Goal: Find specific page/section: Find specific page/section

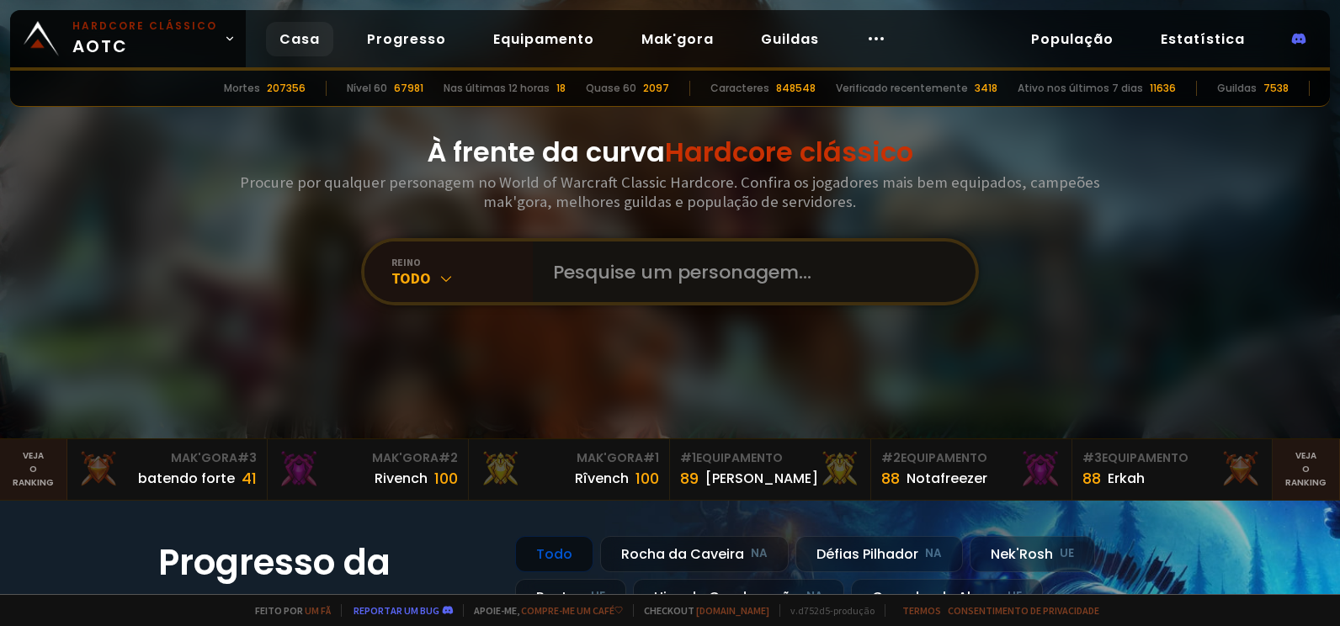
click at [579, 272] on input "text" at bounding box center [749, 272] width 413 height 61
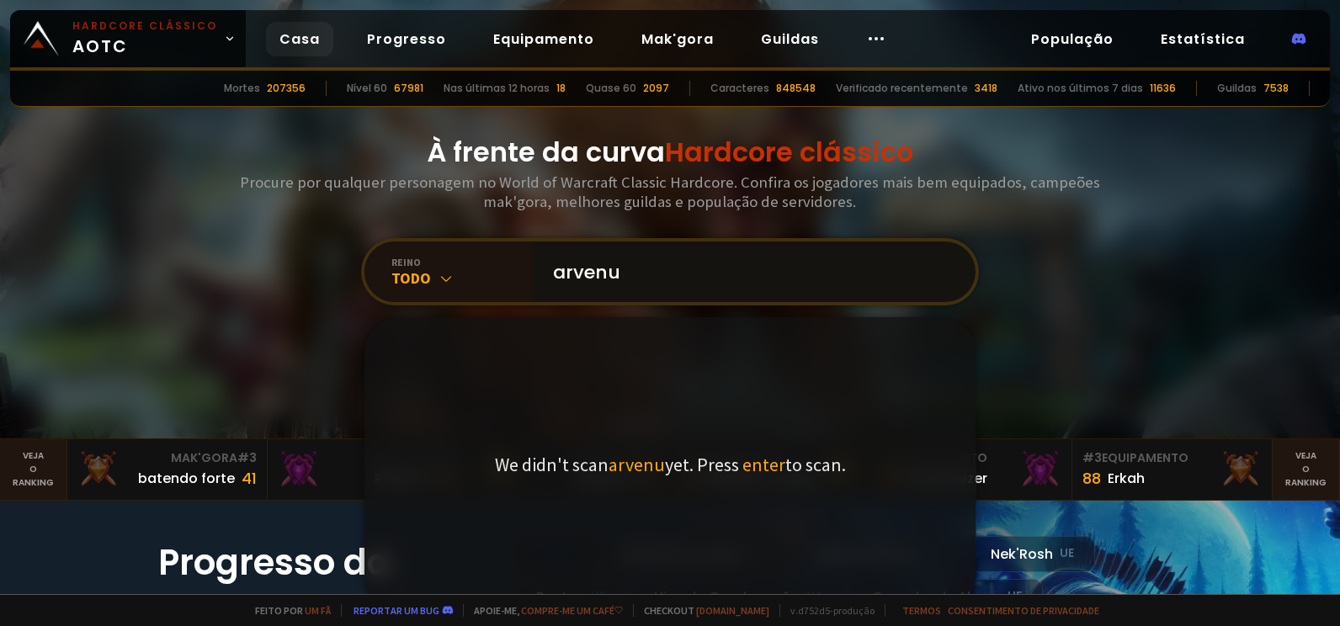
type input "arvenuz"
click at [606, 278] on input "arvenuz" at bounding box center [749, 272] width 413 height 61
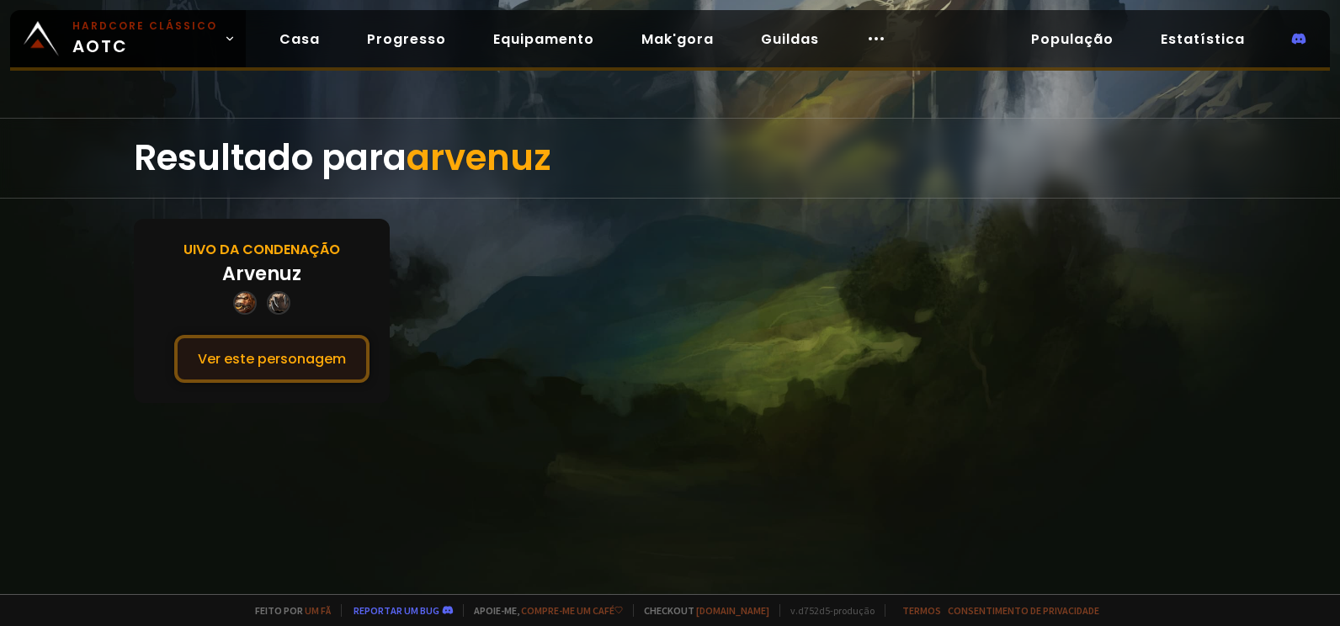
click at [317, 346] on button "Ver este personagem" at bounding box center [271, 359] width 195 height 48
drag, startPoint x: 157, startPoint y: 141, endPoint x: 224, endPoint y: 166, distance: 70.8
click at [157, 141] on div "Resultado para arvenuz" at bounding box center [670, 158] width 1072 height 79
click at [257, 175] on div "Resultado para arvenuz" at bounding box center [670, 158] width 1072 height 79
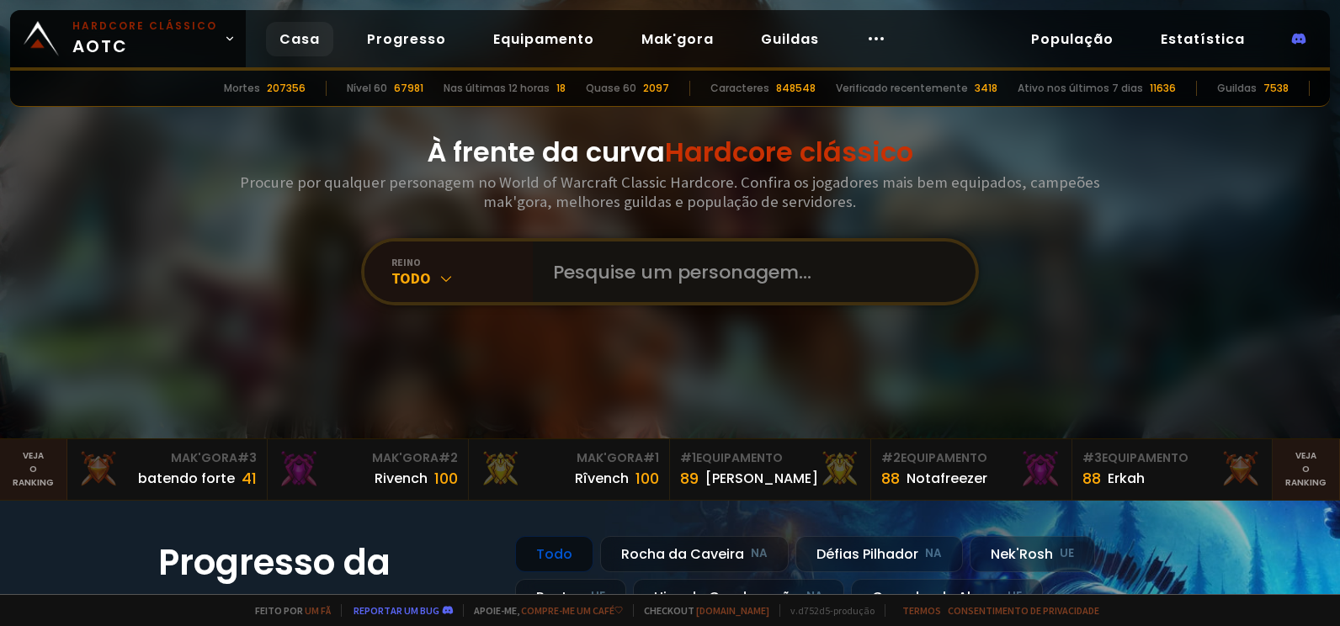
click at [568, 276] on input "text" at bounding box center [749, 272] width 413 height 61
paste input "murghoul"
type input "murghoul"
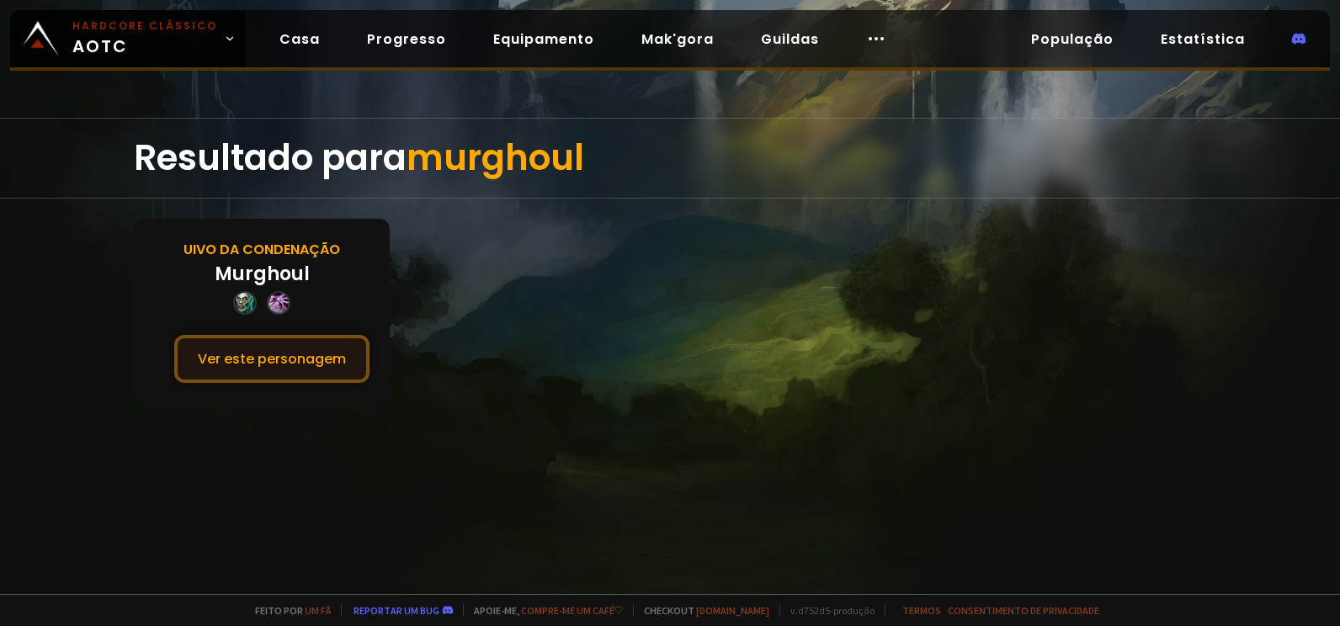
click at [314, 341] on button "Ver este personagem" at bounding box center [271, 359] width 195 height 48
drag, startPoint x: 19, startPoint y: 4, endPoint x: 70, endPoint y: 162, distance: 166.1
click at [89, 191] on div "Resultado para murghoul" at bounding box center [670, 158] width 1340 height 81
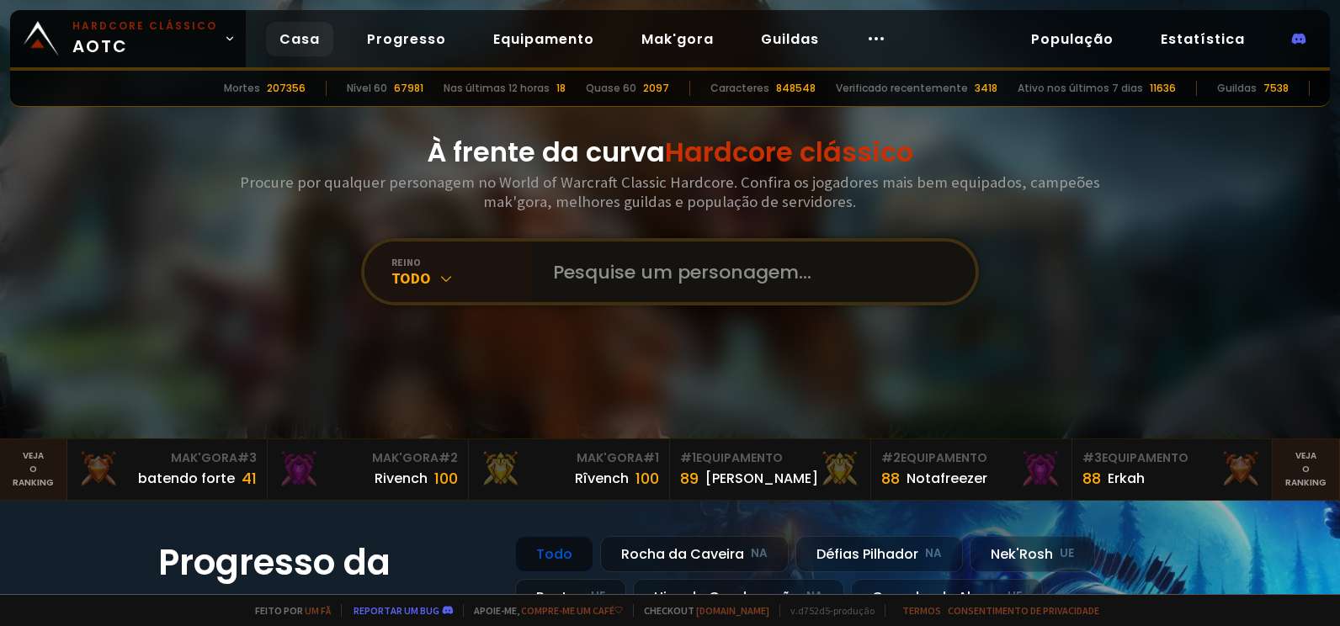
click at [747, 281] on input "text" at bounding box center [749, 272] width 413 height 61
paste input "shadoweaving"
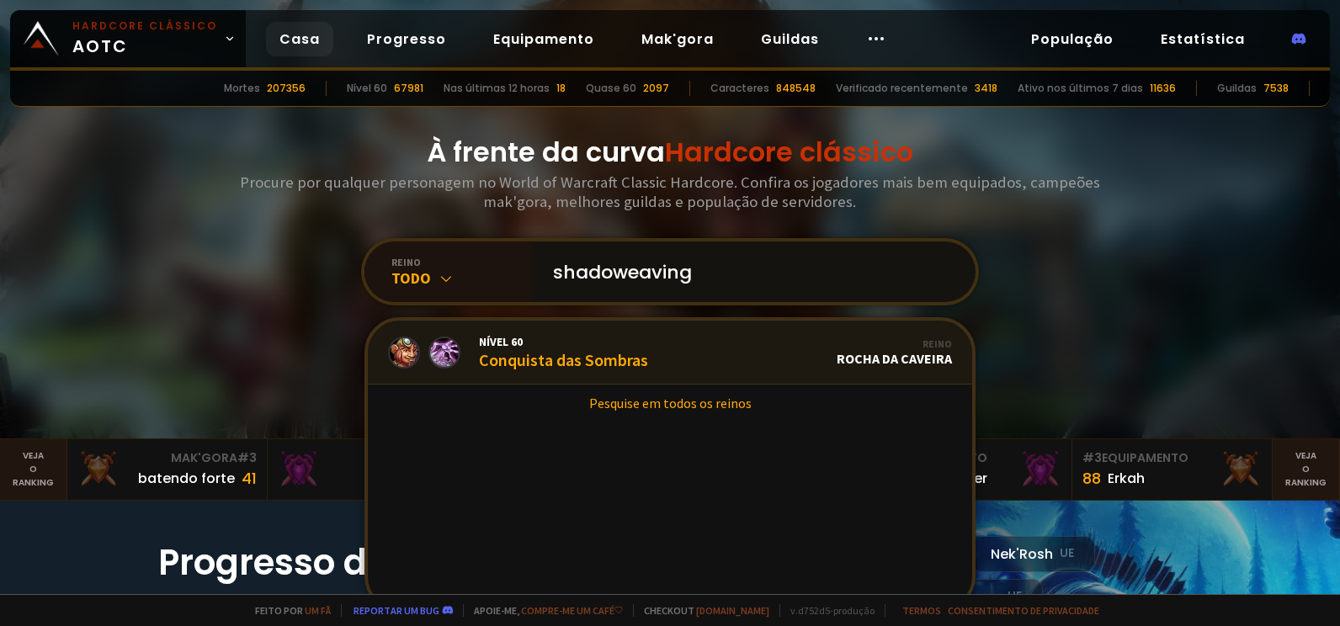
type input "shadoweaving"
click at [714, 337] on link "Nível 60 Conquista das Sombras Reino Rocha da Caveira" at bounding box center [670, 353] width 605 height 64
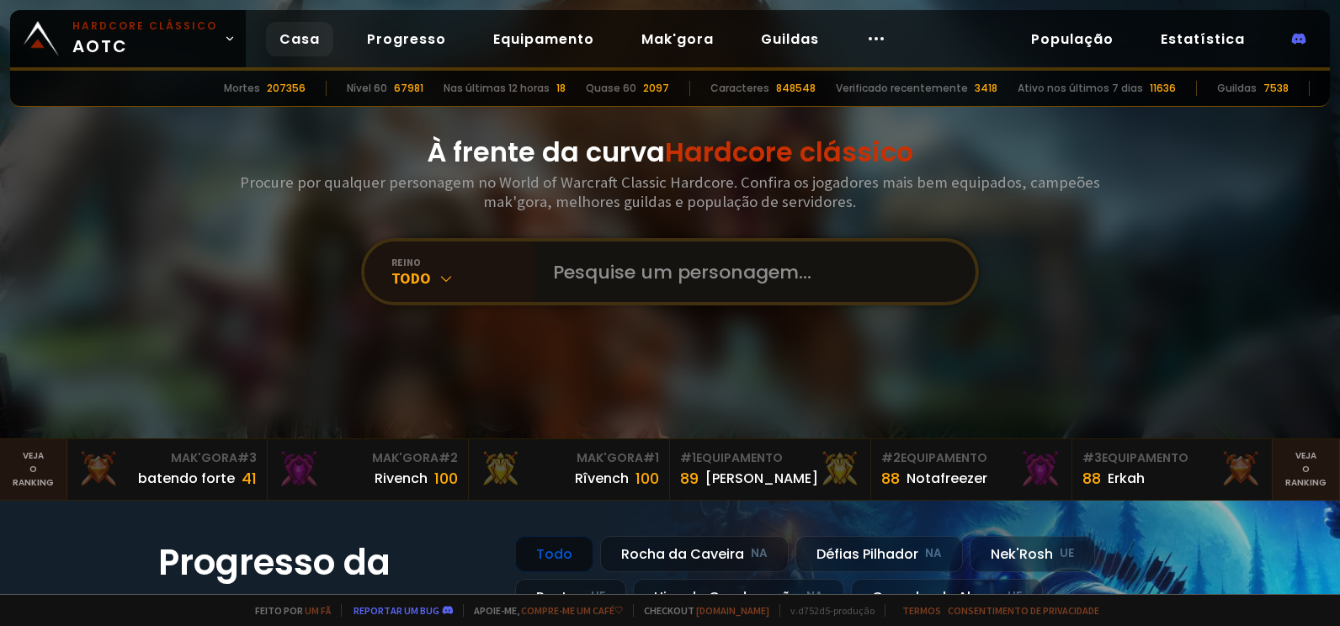
click at [609, 252] on input "text" at bounding box center [749, 272] width 413 height 61
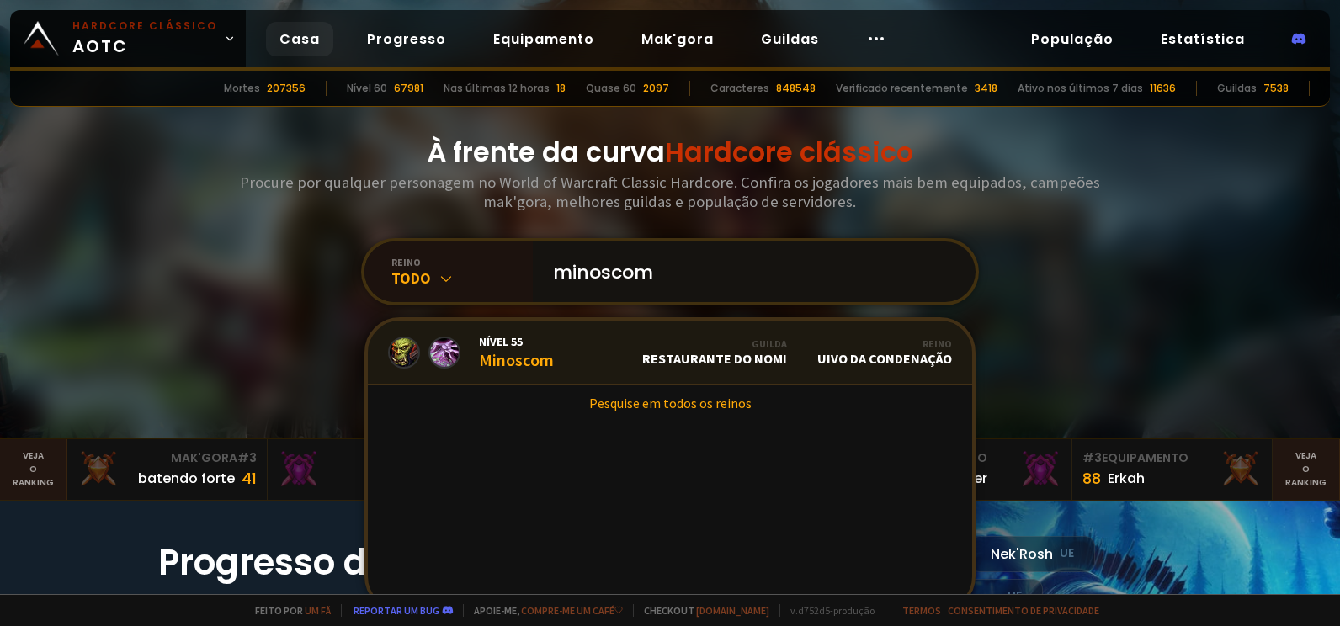
type input "minoscom"
click at [528, 349] on font "Minoscom" at bounding box center [516, 359] width 75 height 21
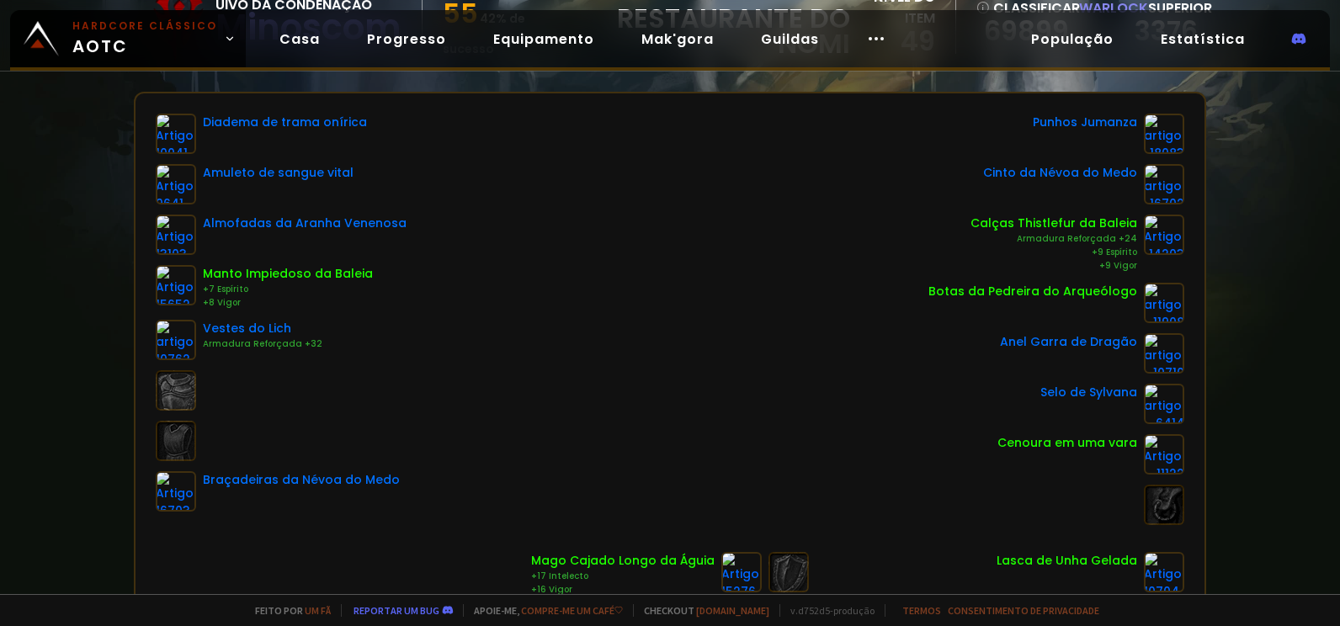
scroll to position [168, 0]
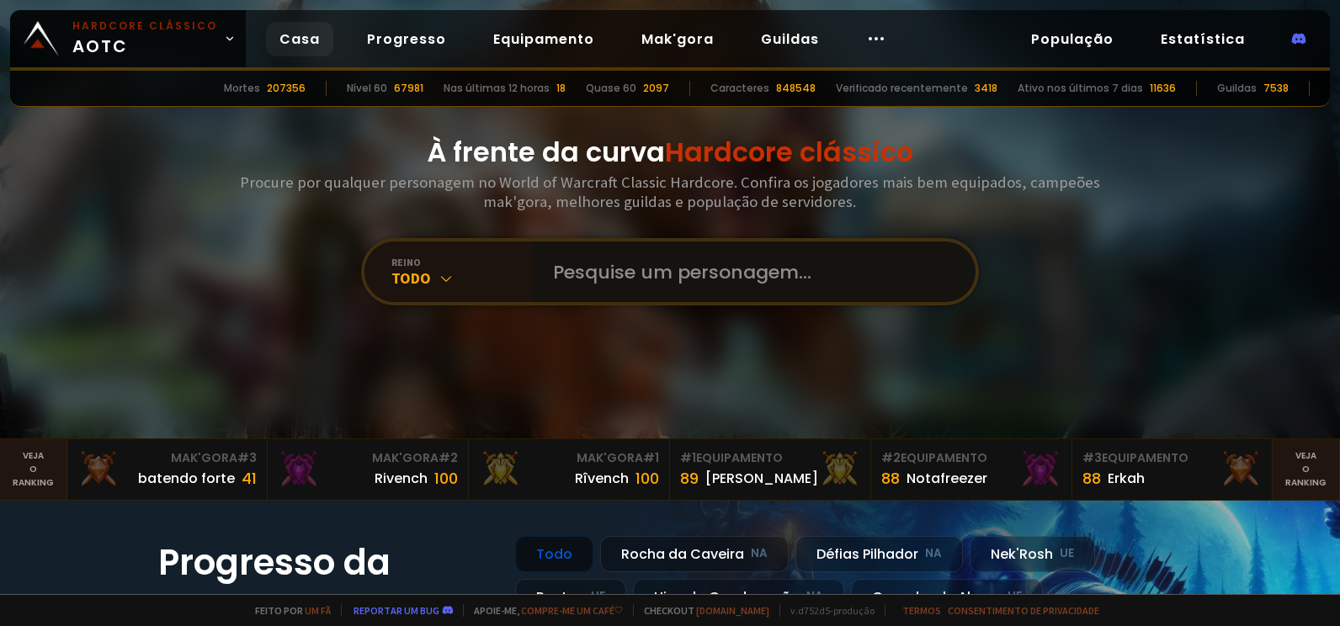
click at [619, 268] on input "text" at bounding box center [749, 272] width 413 height 61
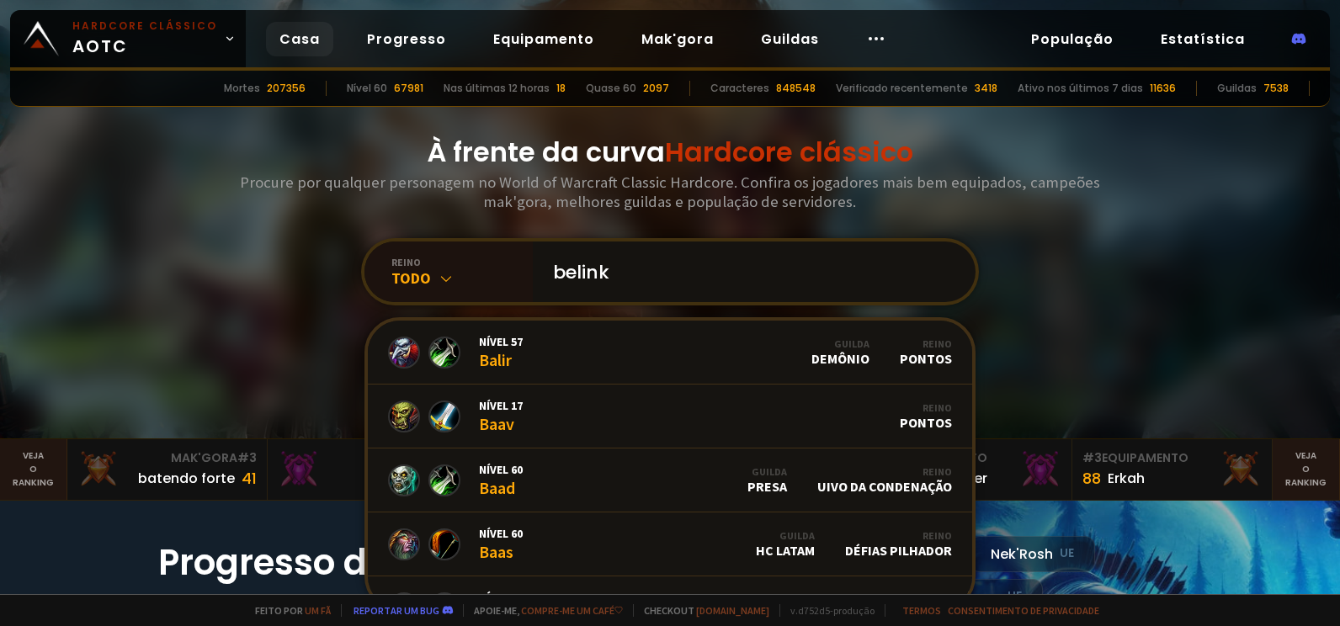
type input "belinka"
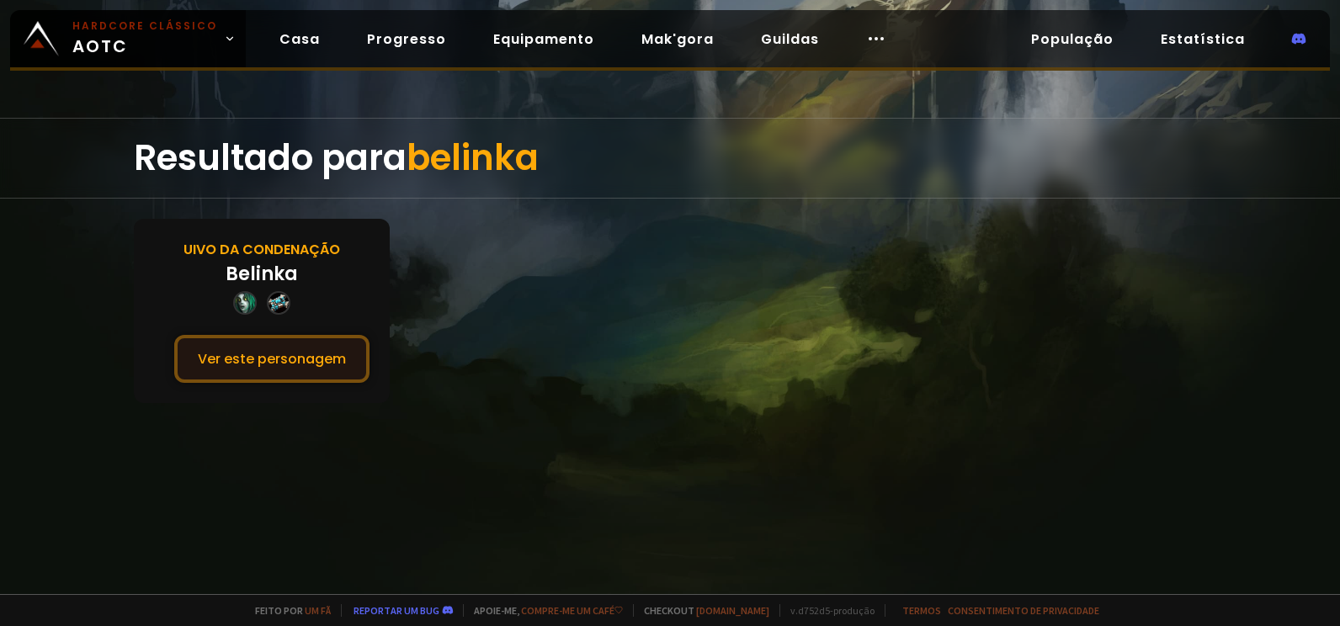
click at [315, 372] on button "Ver este personagem" at bounding box center [271, 359] width 195 height 48
